Goal: Information Seeking & Learning: Find contact information

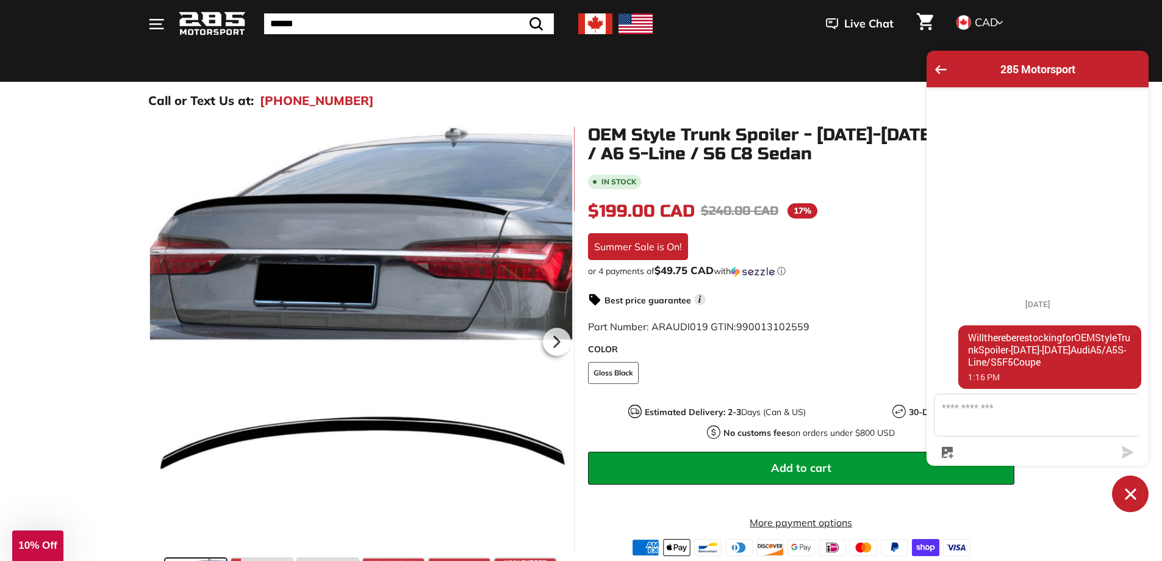
scroll to position [61, 0]
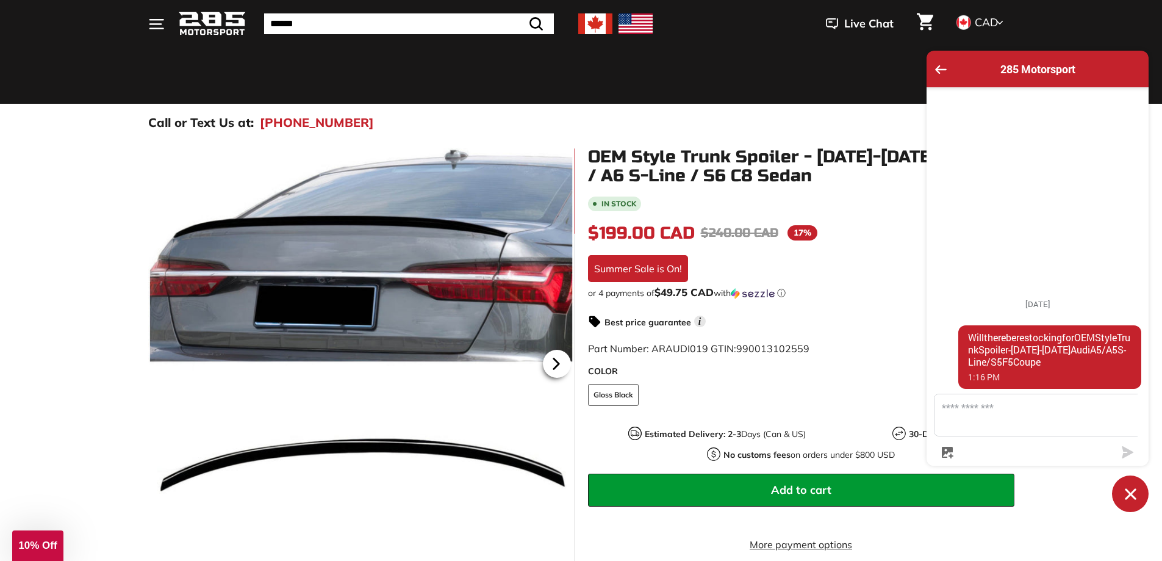
click at [557, 362] on icon at bounding box center [555, 363] width 5 height 10
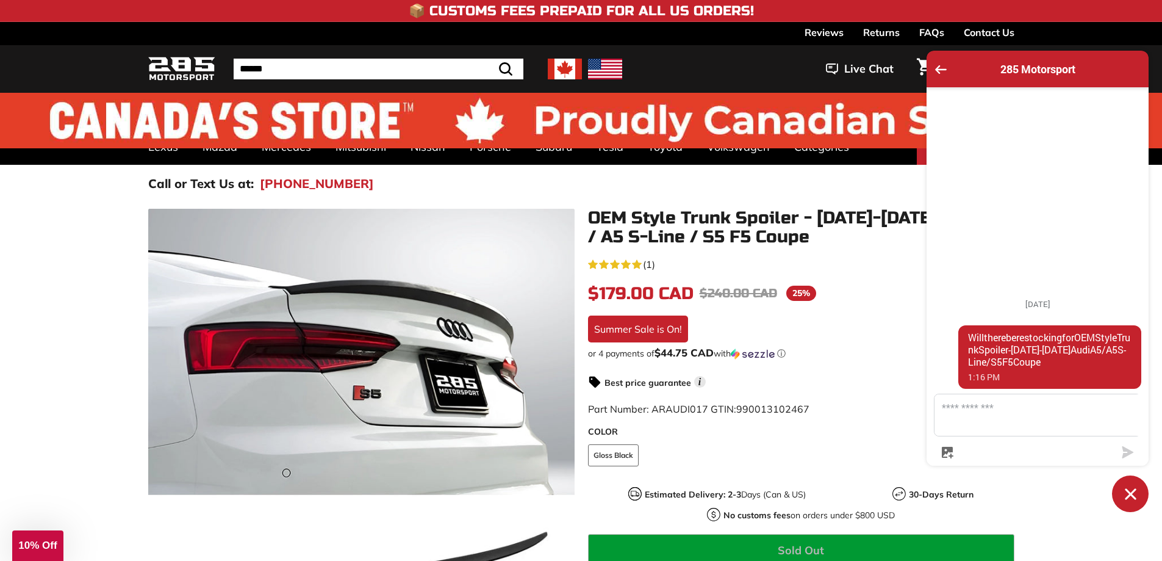
drag, startPoint x: 716, startPoint y: 461, endPoint x: 619, endPoint y: 234, distance: 246.3
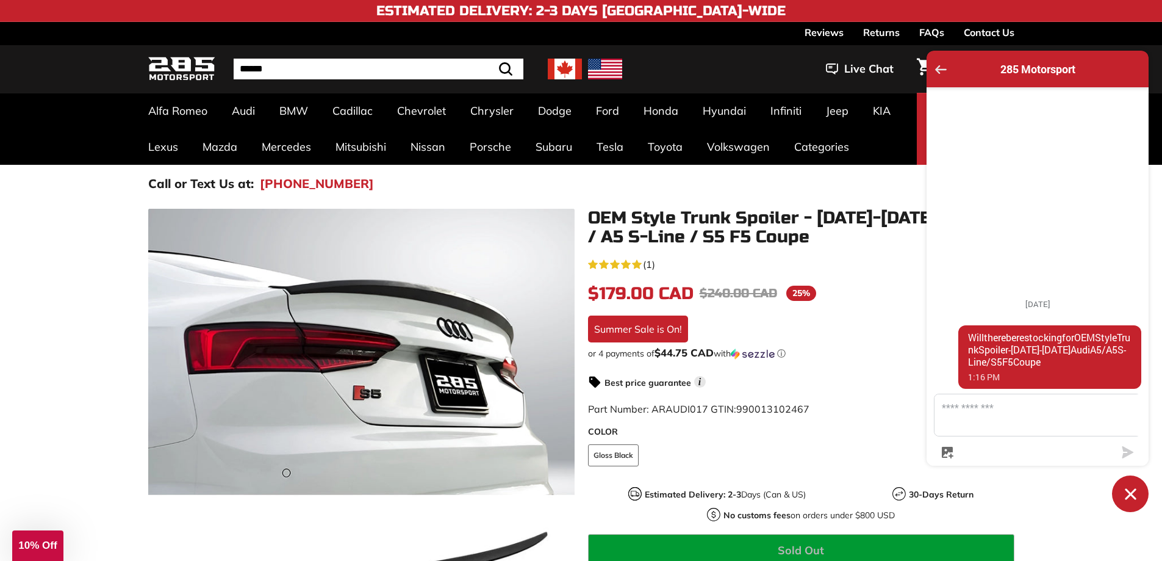
click at [937, 68] on icon "Go back to the main screen" at bounding box center [941, 69] width 12 height 9
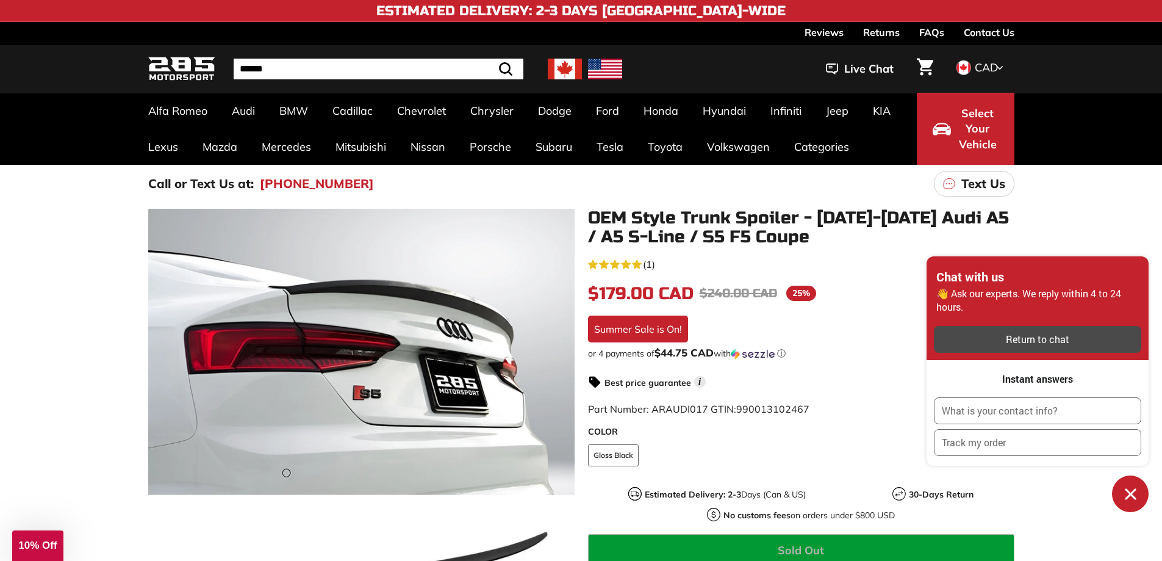
click at [987, 344] on div "Return to chat" at bounding box center [1038, 339] width 193 height 13
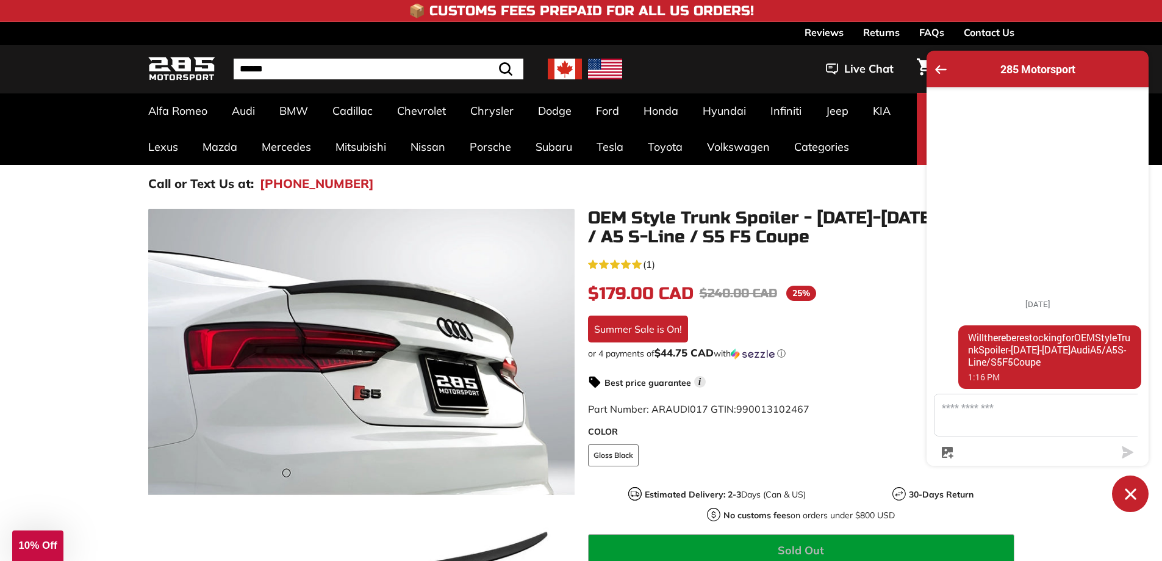
click at [949, 451] on icon "button" at bounding box center [947, 452] width 11 height 11
click at [1056, 418] on textarea "Message us" at bounding box center [1045, 414] width 221 height 41
click at [939, 69] on icon "Go back to the main screen" at bounding box center [941, 69] width 12 height 9
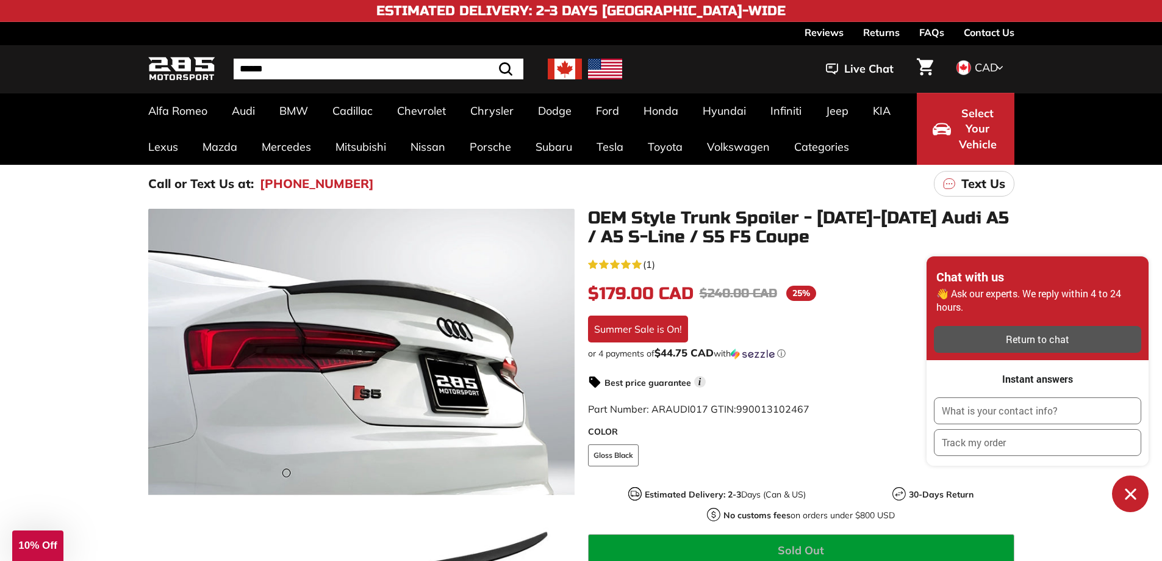
click at [977, 31] on link "Contact Us" at bounding box center [989, 32] width 51 height 21
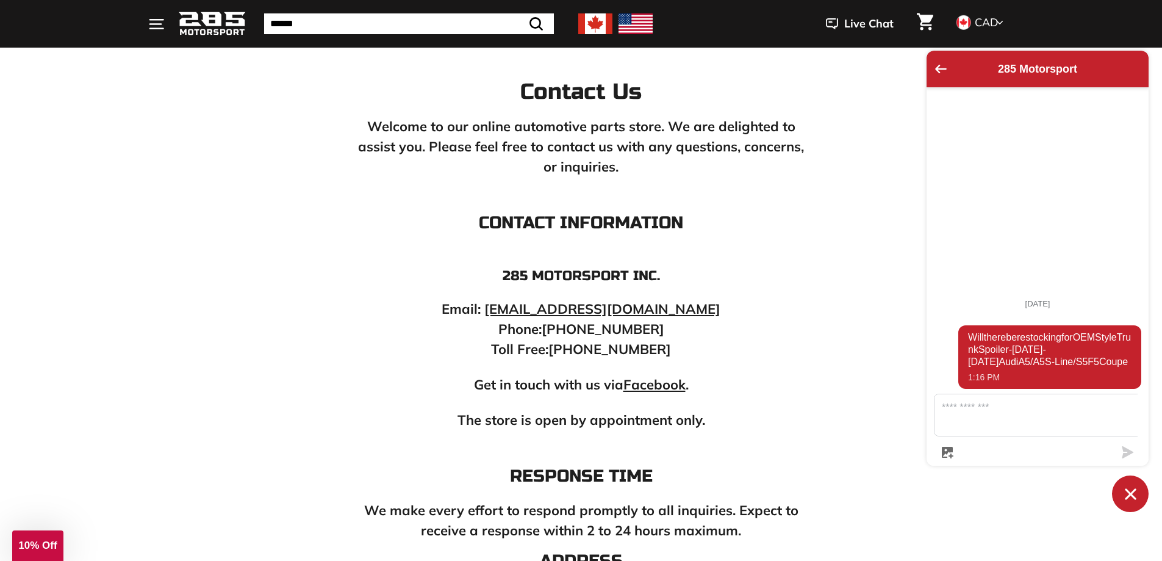
scroll to position [122, 0]
click at [652, 386] on strong "Facebook" at bounding box center [655, 383] width 62 height 17
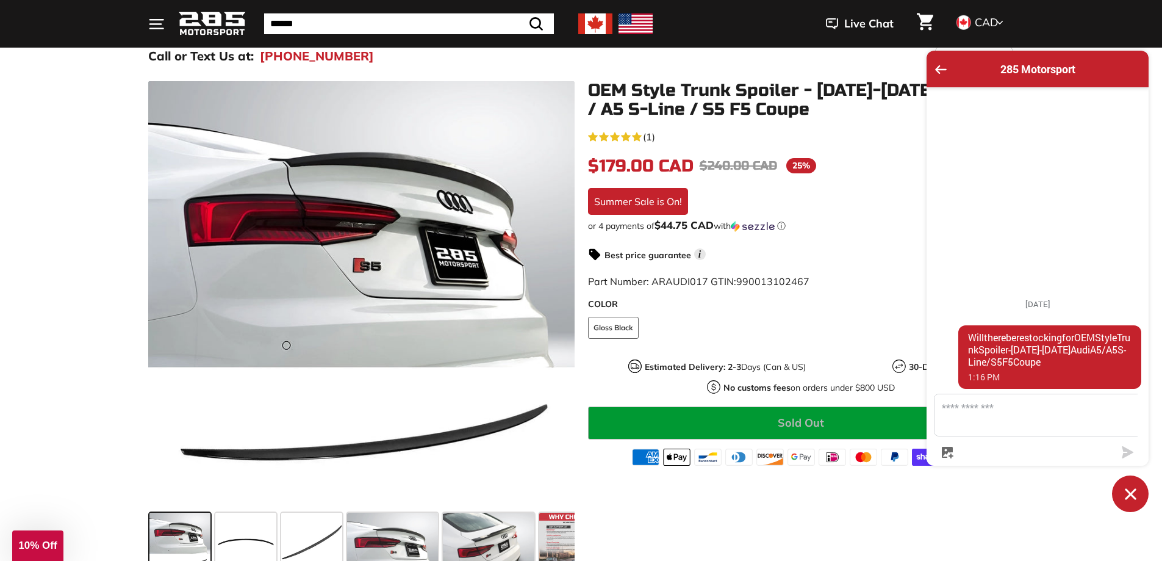
scroll to position [122, 0]
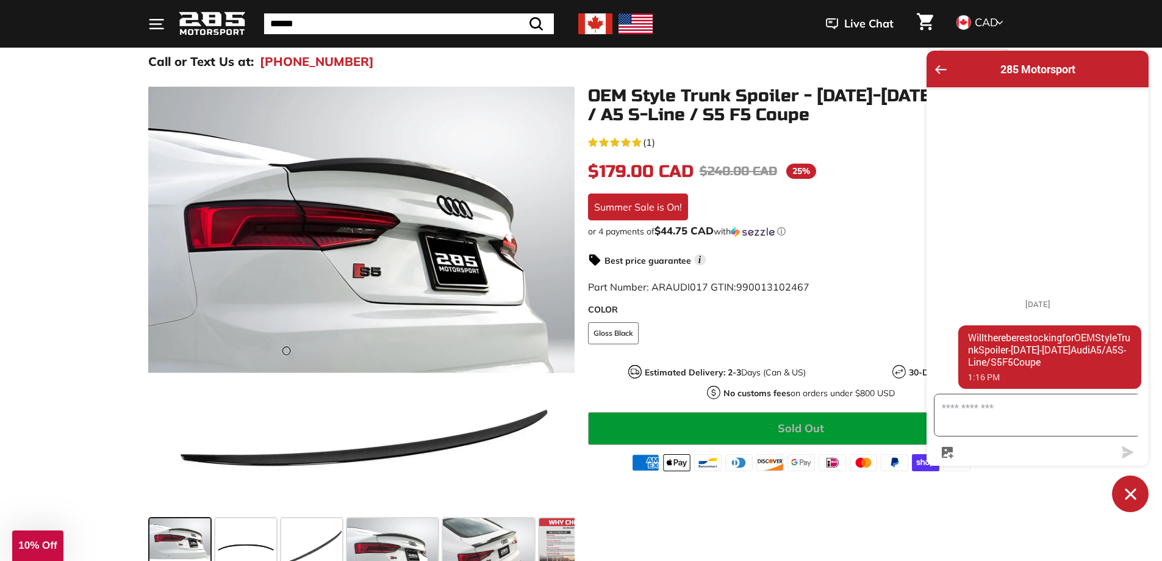
click at [940, 65] on icon "Go back to the main screen" at bounding box center [941, 69] width 12 height 9
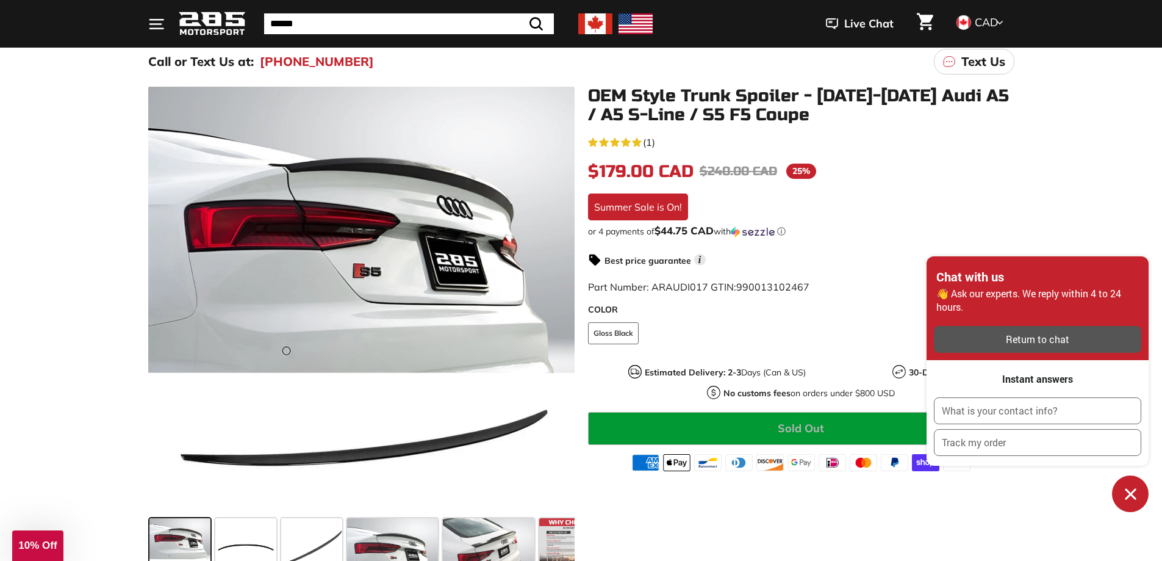
click at [1131, 187] on div ".cls-1{fill:none;stroke:#000;stroke-miterlimit:10;stroke-width:2px} .cls-1{fill…" at bounding box center [581, 332] width 1162 height 503
